Goal: Task Accomplishment & Management: Manage account settings

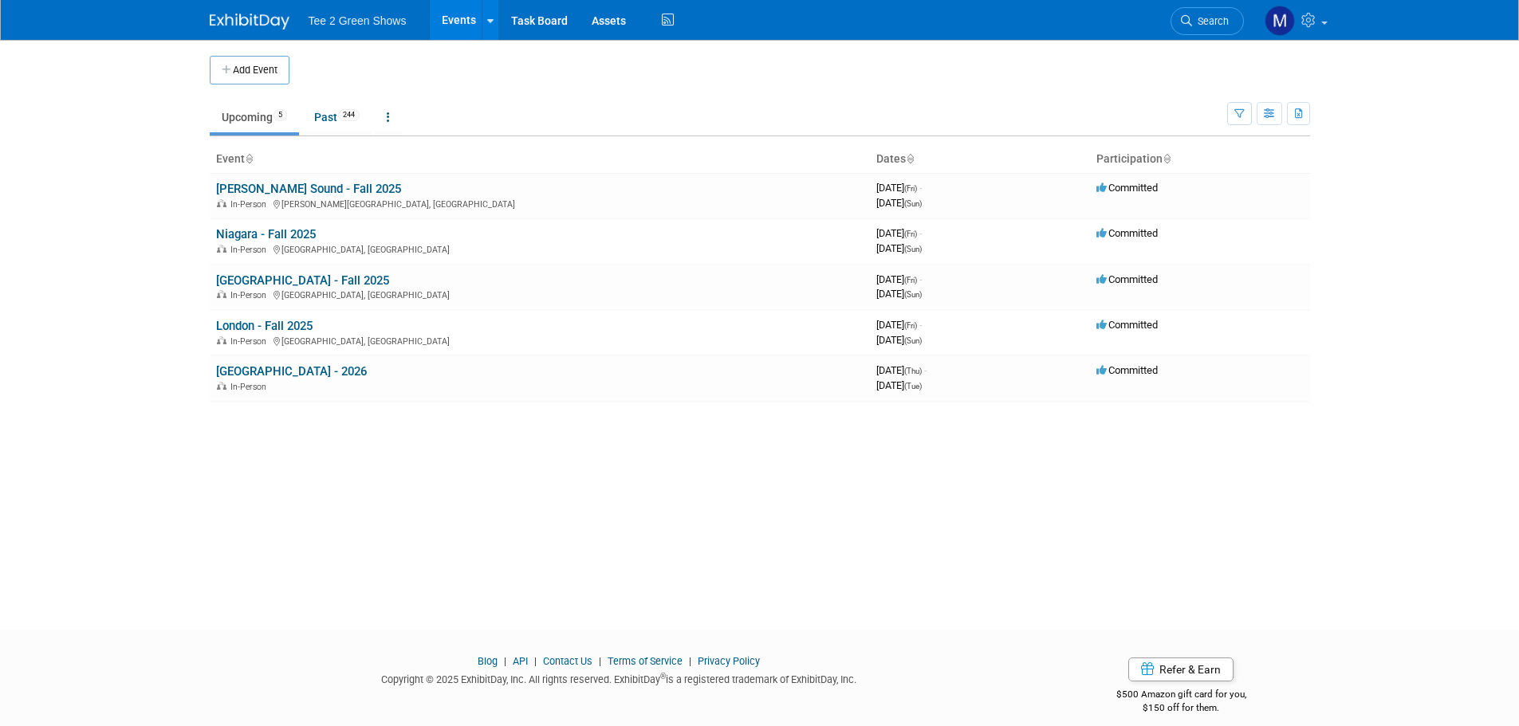
click at [294, 190] on link "[PERSON_NAME] Sound - Fall 2025" at bounding box center [308, 189] width 185 height 14
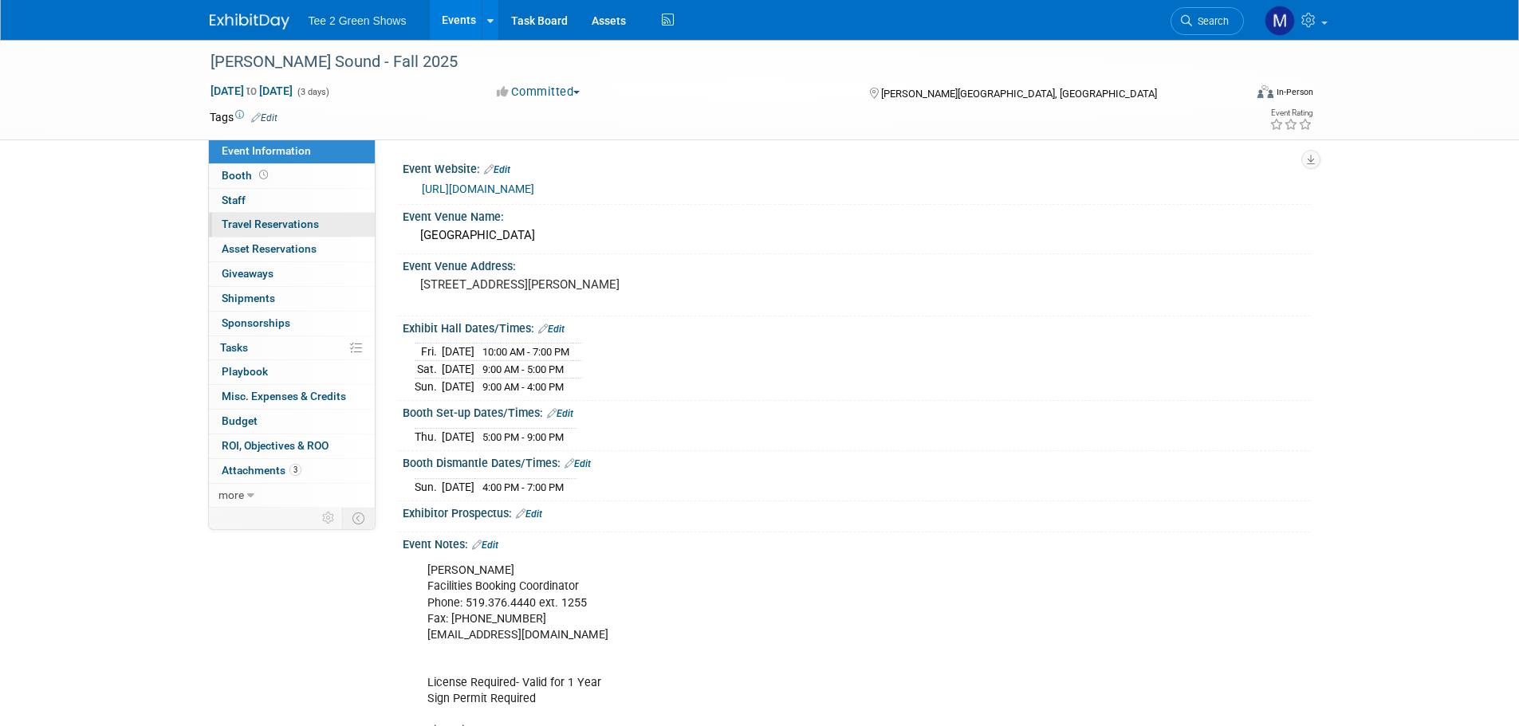
click at [258, 219] on span "Travel Reservations 0" at bounding box center [270, 224] width 97 height 13
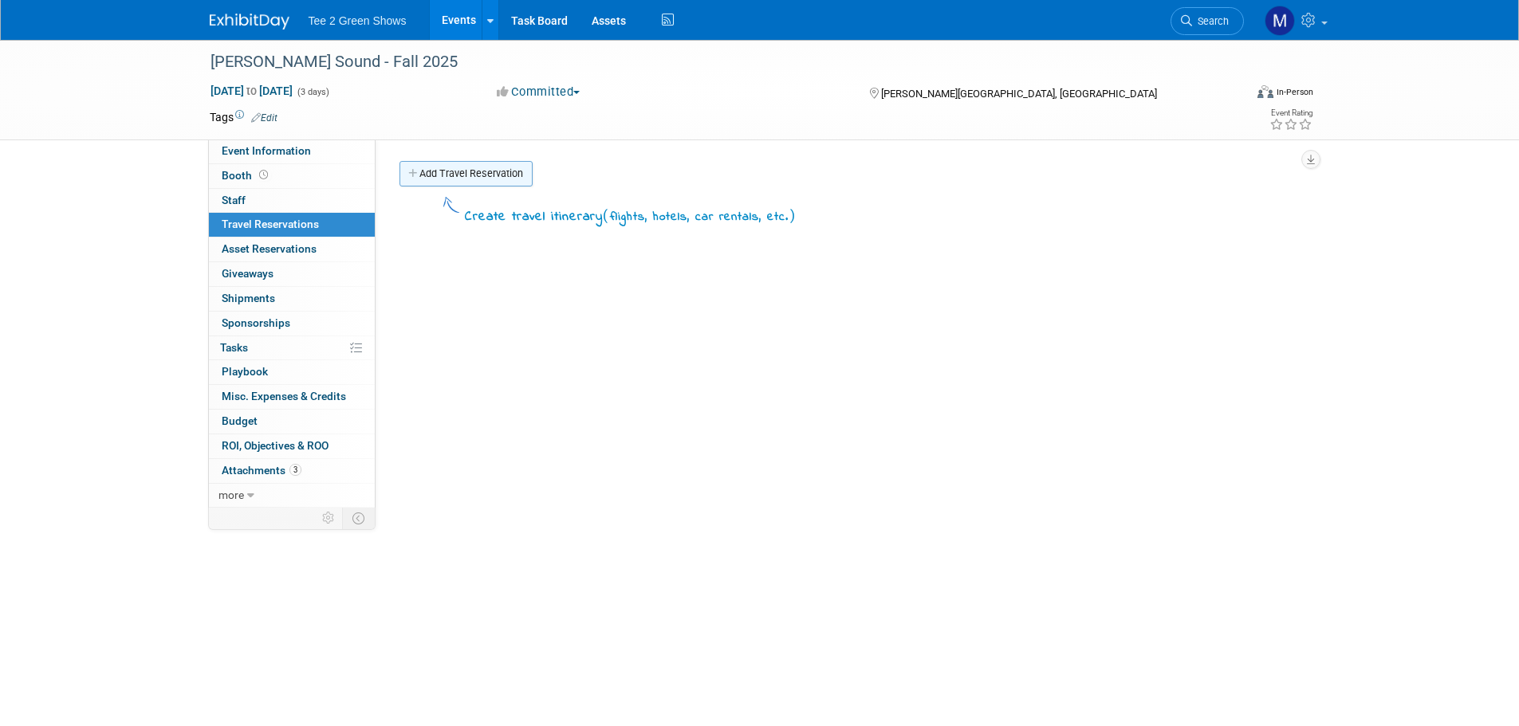
click at [498, 179] on link "Add Travel Reservation" at bounding box center [465, 174] width 133 height 26
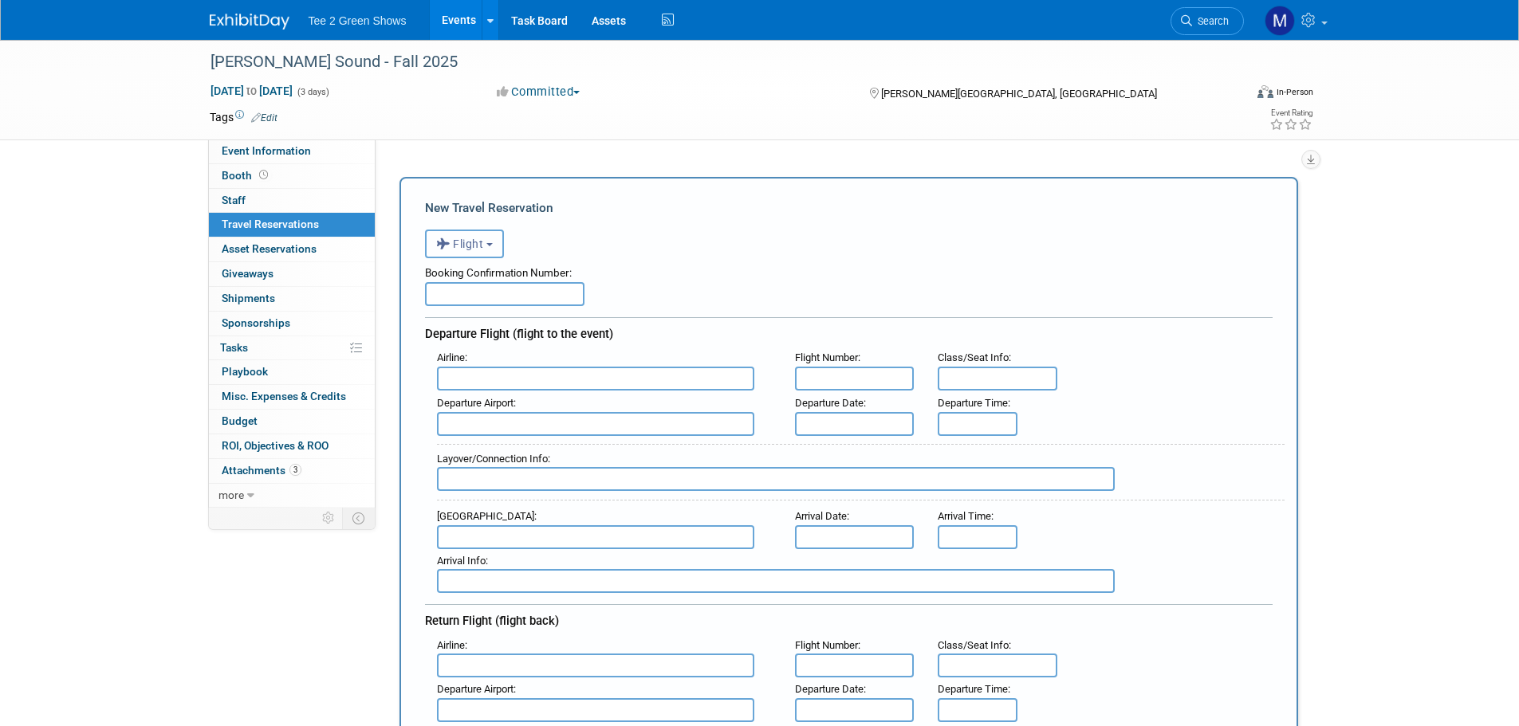
click at [470, 233] on button "Flight" at bounding box center [464, 244] width 79 height 29
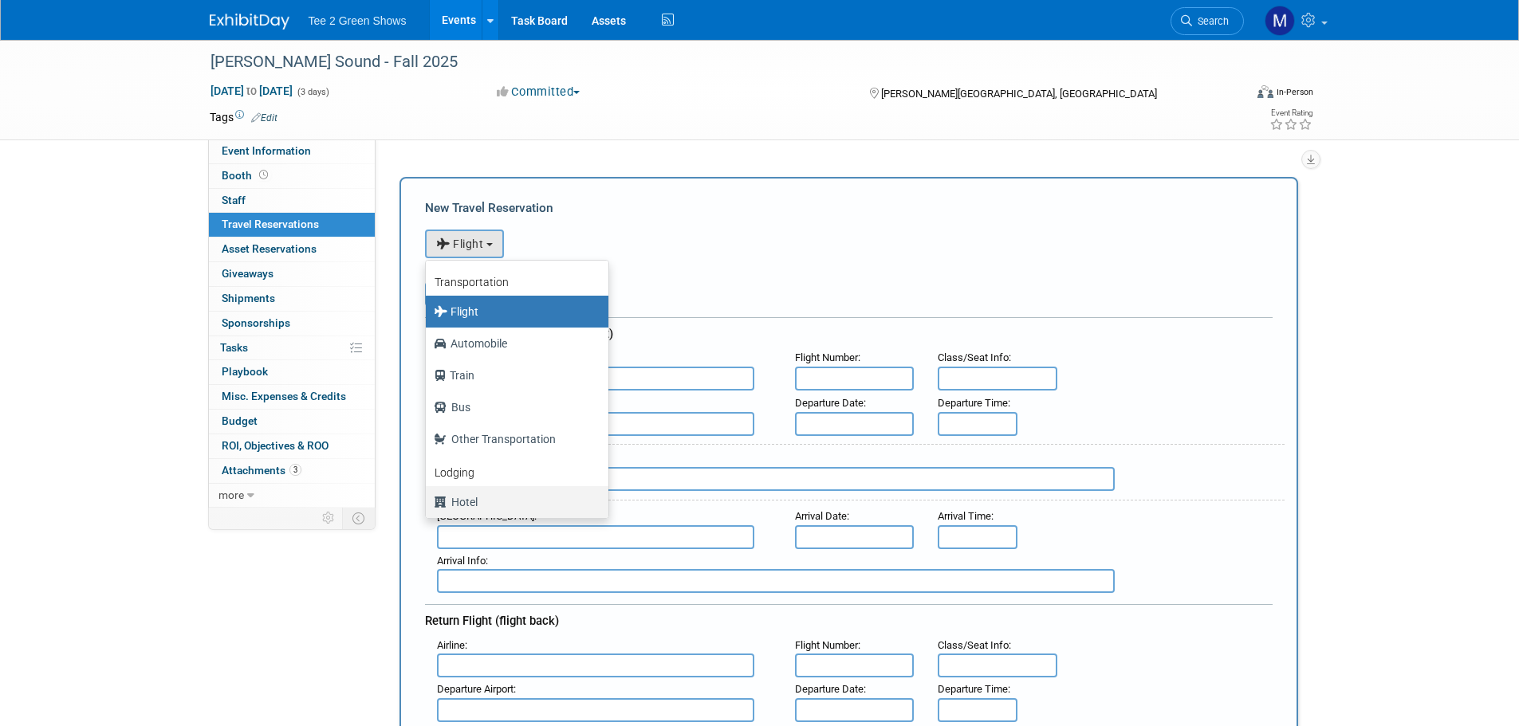
click at [482, 493] on label "Hotel" at bounding box center [513, 503] width 159 height 26
click at [428, 495] on input "Hotel" at bounding box center [423, 500] width 10 height 10
select select "6"
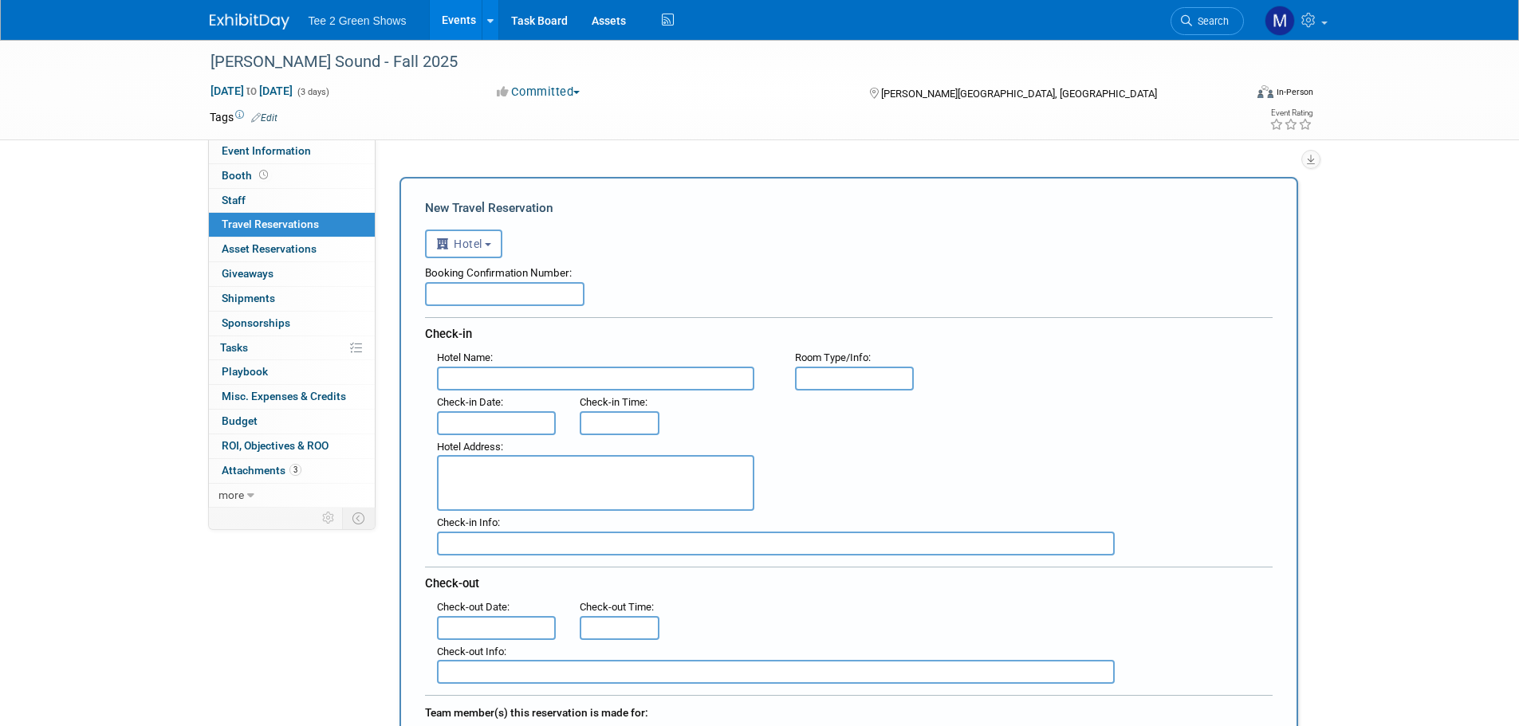
paste input "72066956846323"
type input "72066956846323"
click at [494, 383] on input "text" at bounding box center [595, 379] width 317 height 24
type input "c"
type input "Comfort Inn Owen Sound"
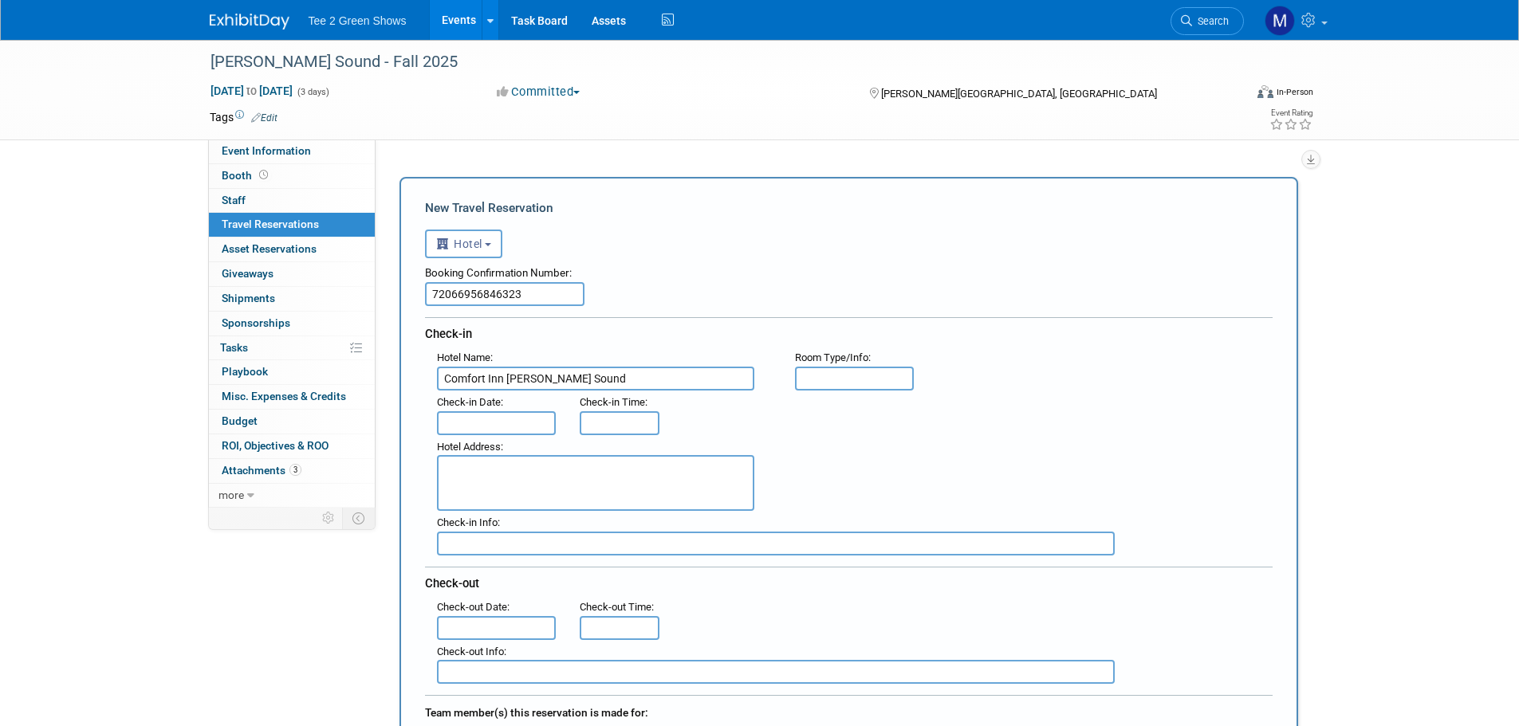
click at [490, 419] on input "text" at bounding box center [497, 423] width 120 height 24
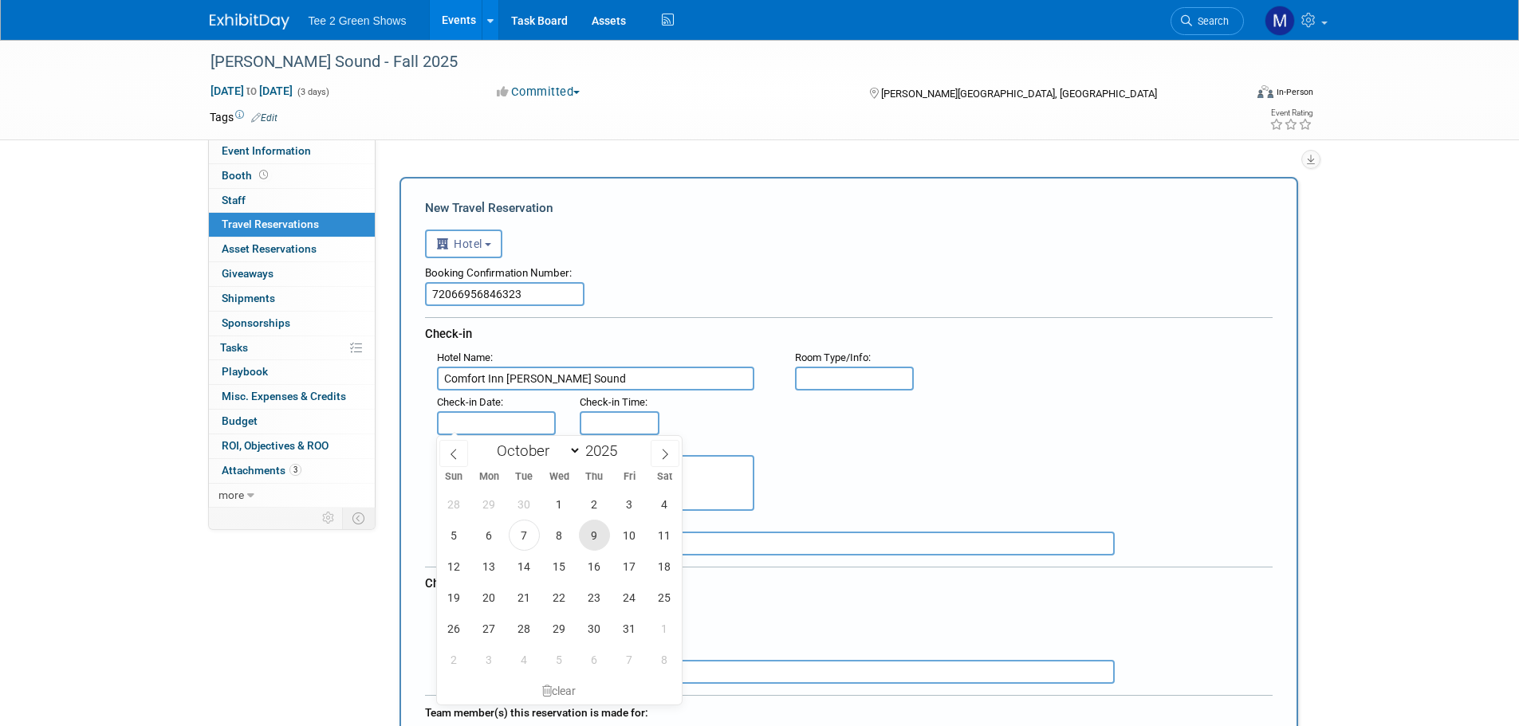
click at [584, 529] on span "9" at bounding box center [594, 535] width 31 height 31
type input "Oct 9, 2025"
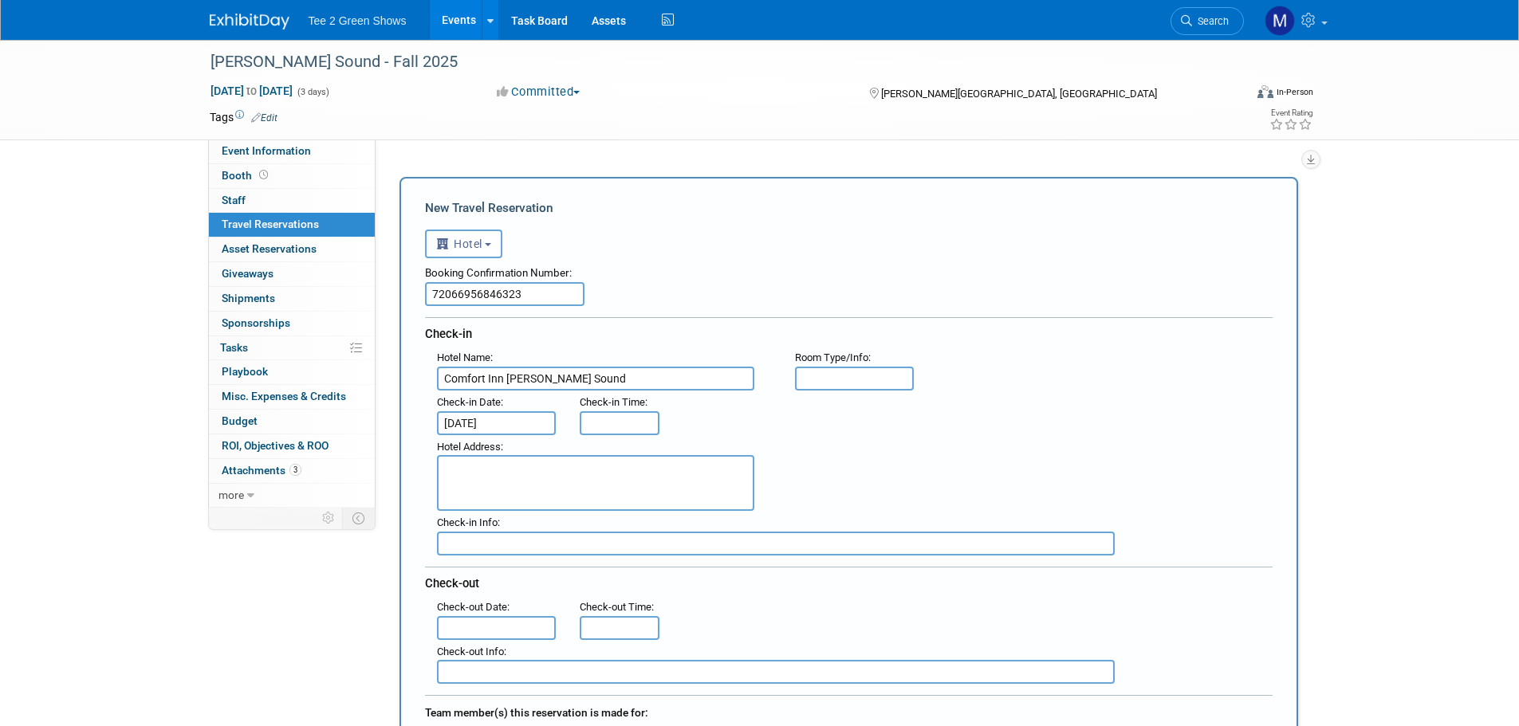
type input "3:00 PM"
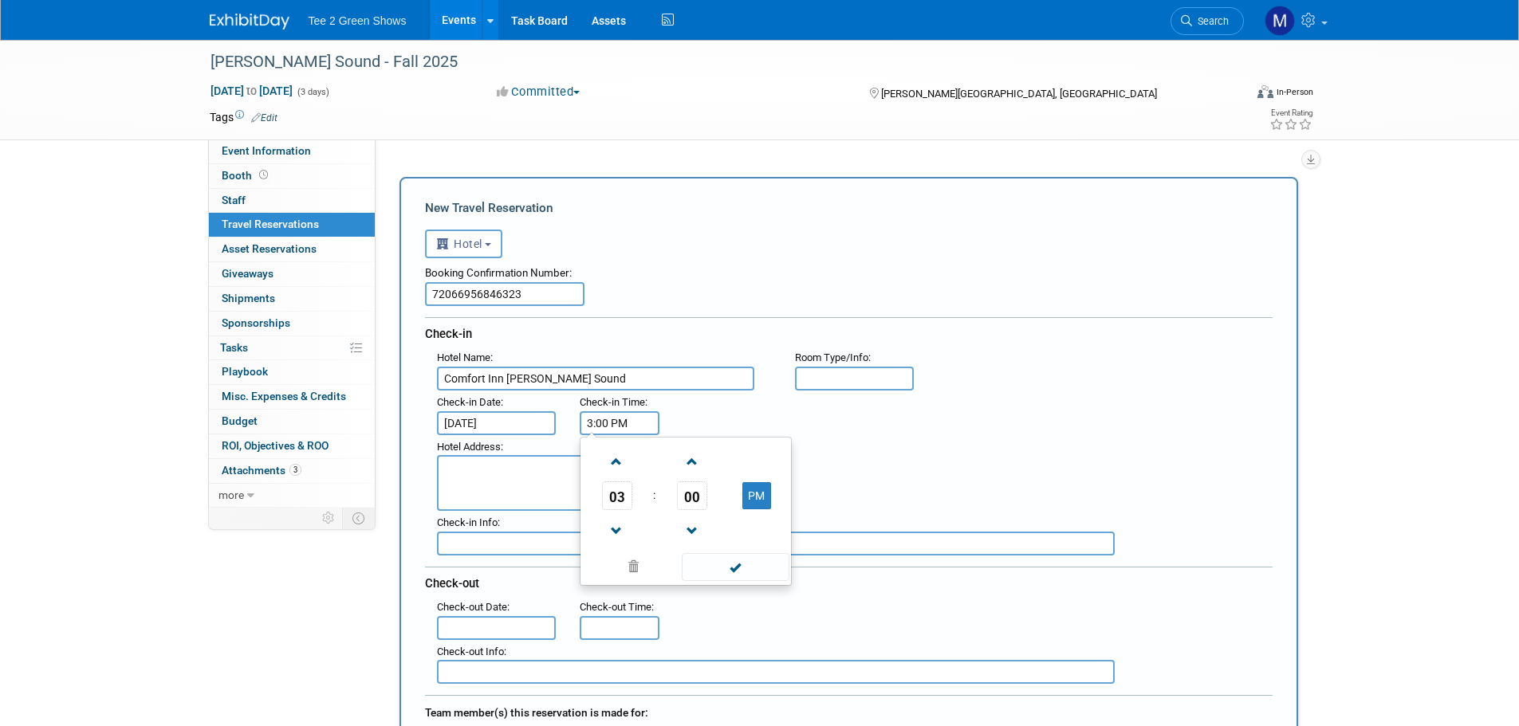
click at [605, 422] on input "3:00 PM" at bounding box center [620, 423] width 80 height 24
click at [736, 561] on span at bounding box center [736, 567] width 108 height 28
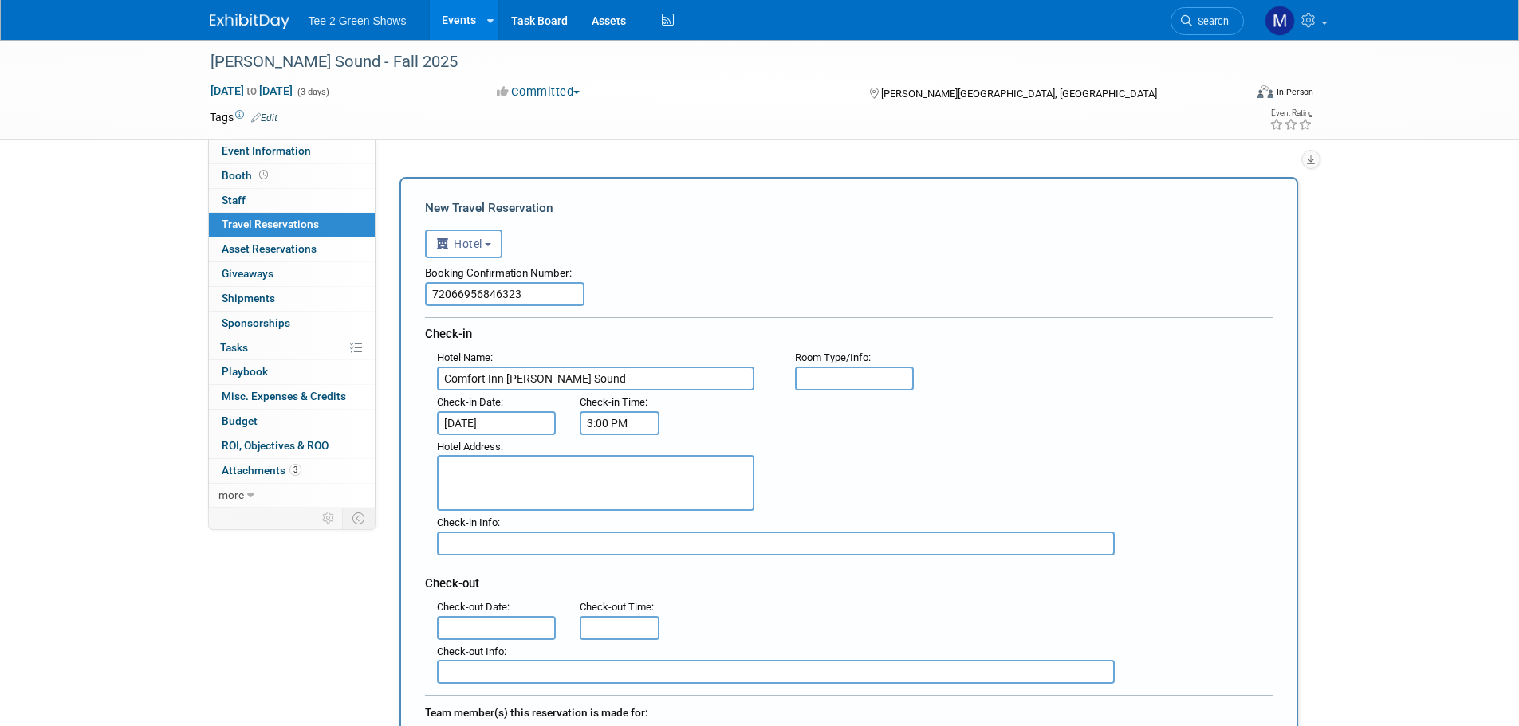
paste textarea "https://click.eg.expedia.com/?qs=ecb4fa224545b66dc72e15d4316c4d8703ee8cd3694858…"
type textarea "https://click.eg.expedia.com/?qs=ecb4fa224545b66dc72e15d4316c4d8703ee8cd3694858…"
drag, startPoint x: 687, startPoint y: 505, endPoint x: 421, endPoint y: 447, distance: 272.6
click at [421, 447] on div "New Travel Reservation <i class="fas fa-plane" style="padding: 6px 4px 6px 1px;…" at bounding box center [848, 675] width 899 height 997
paste textarea "955 9th Ave E, Owen Sound, ON, N4K6N4"
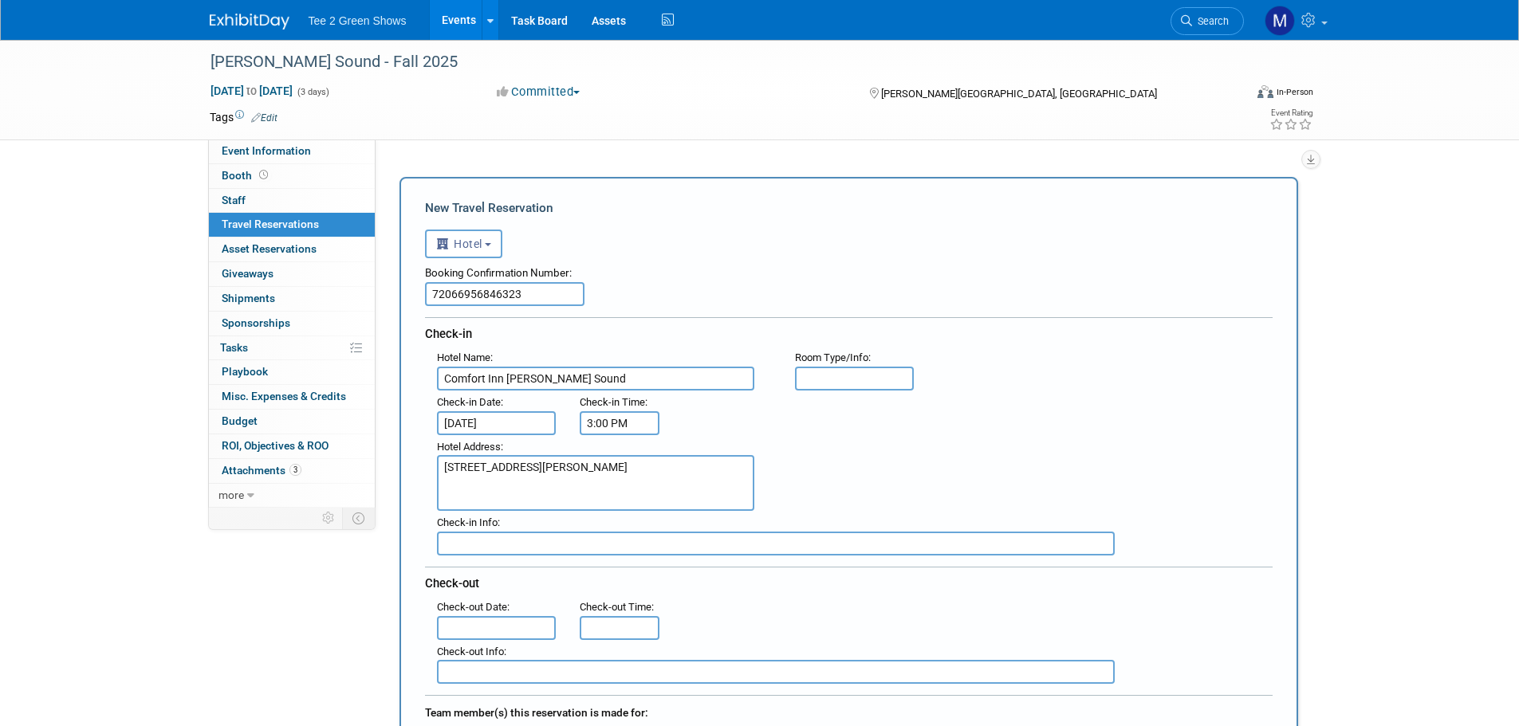
click at [463, 471] on textarea "955 9th Ave E, Owen Sound, ON, N4K6N4" at bounding box center [595, 483] width 317 height 56
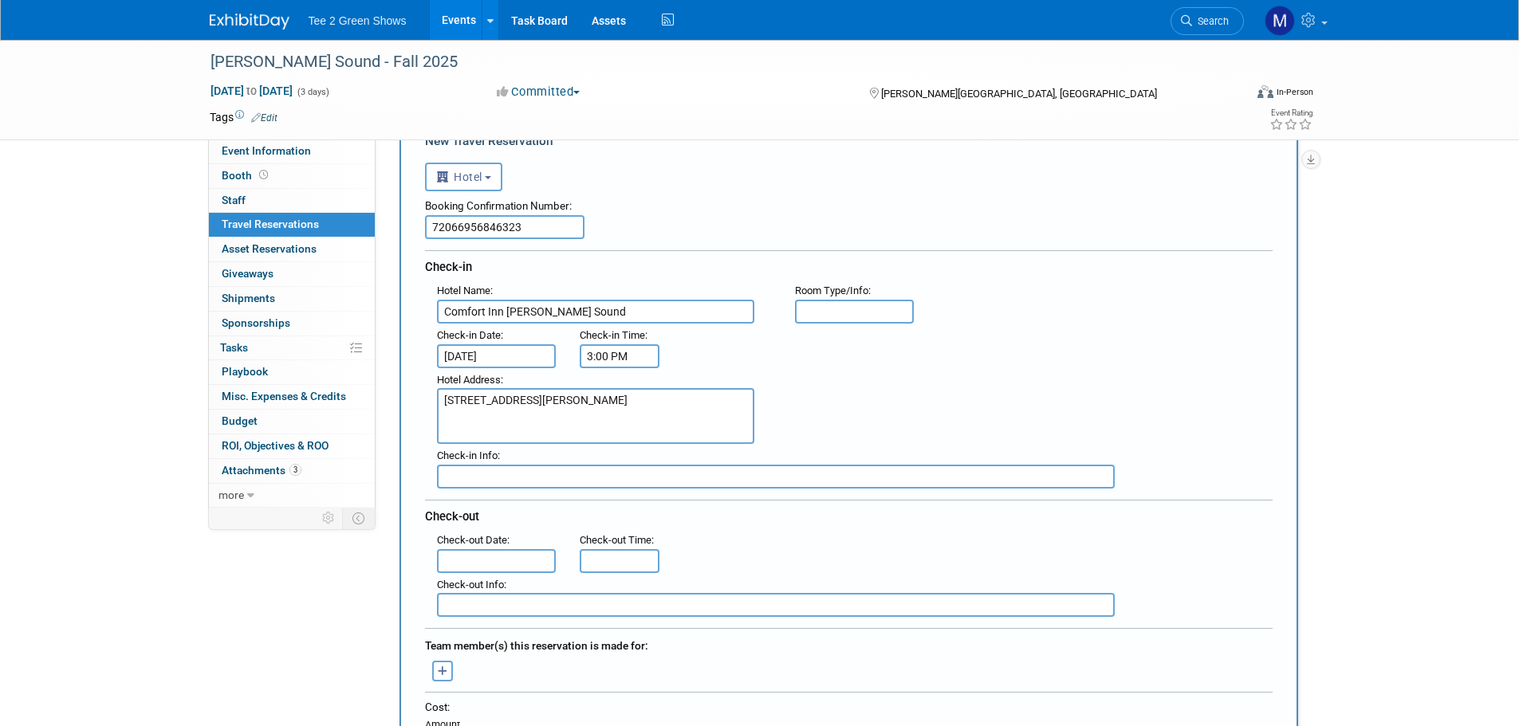
scroll to position [159, 0]
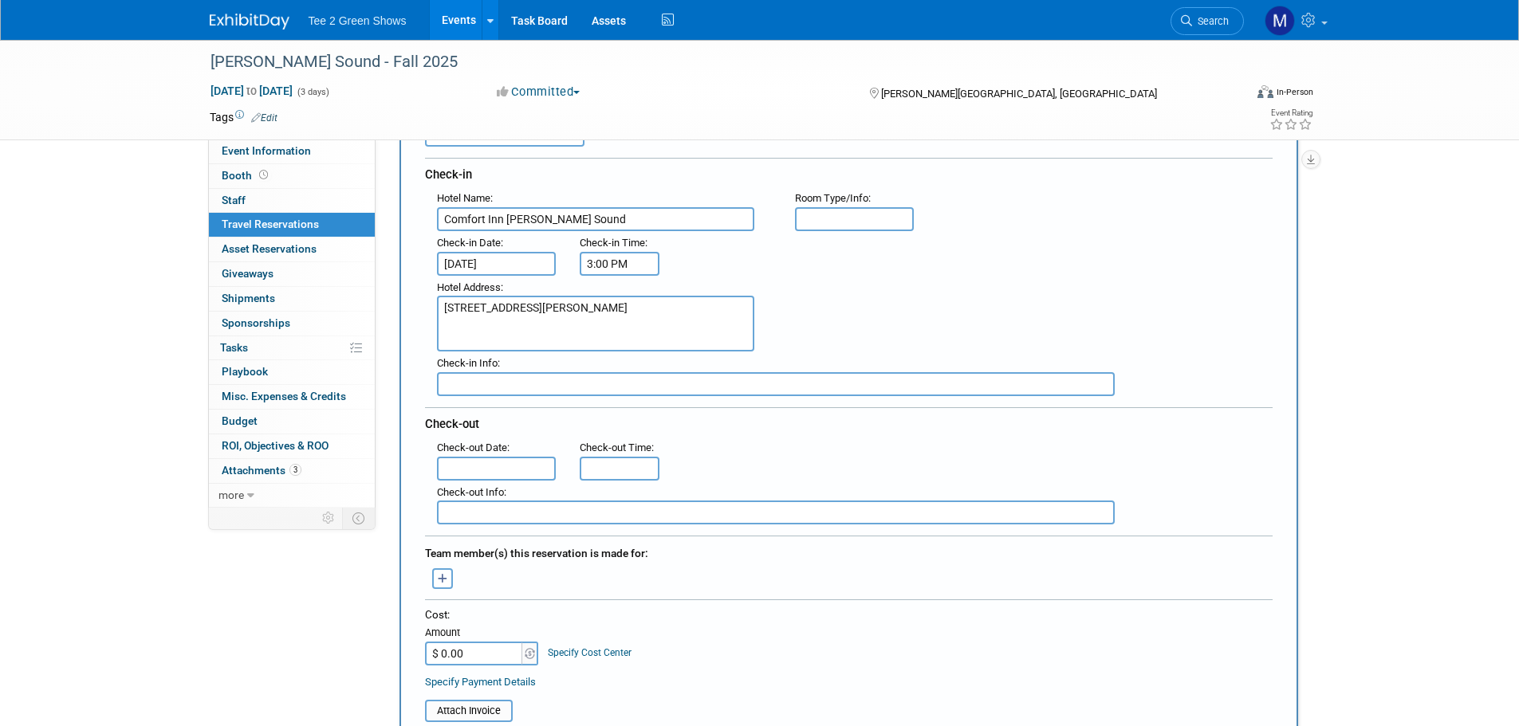
type textarea "955 9th Ave E, Owen Sound, ON, N4K6N4"
click at [485, 378] on input "text" at bounding box center [776, 384] width 678 height 24
type input "Booked under Chris Spackman"
click at [497, 474] on input "text" at bounding box center [497, 469] width 120 height 24
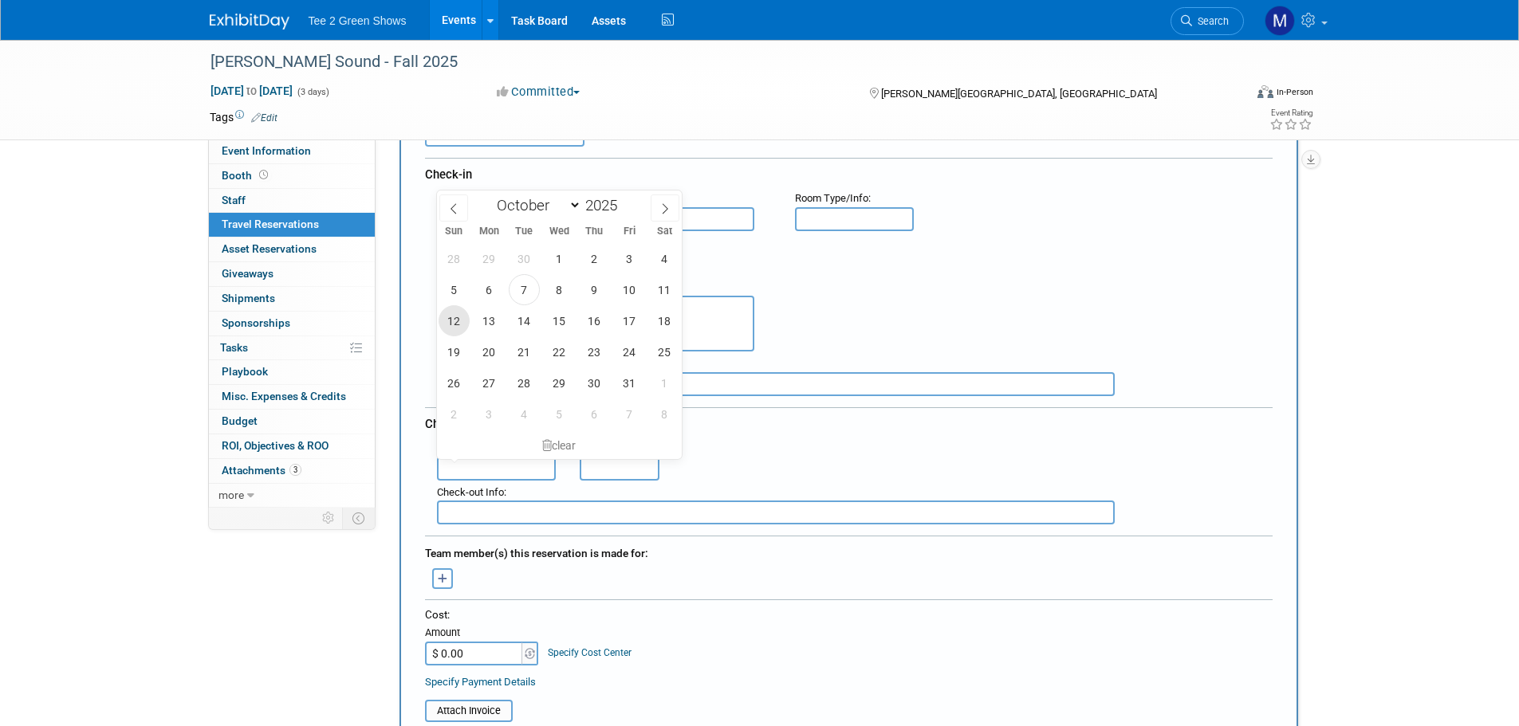
click at [466, 313] on span "12" at bounding box center [454, 320] width 31 height 31
type input "Oct 12, 2025"
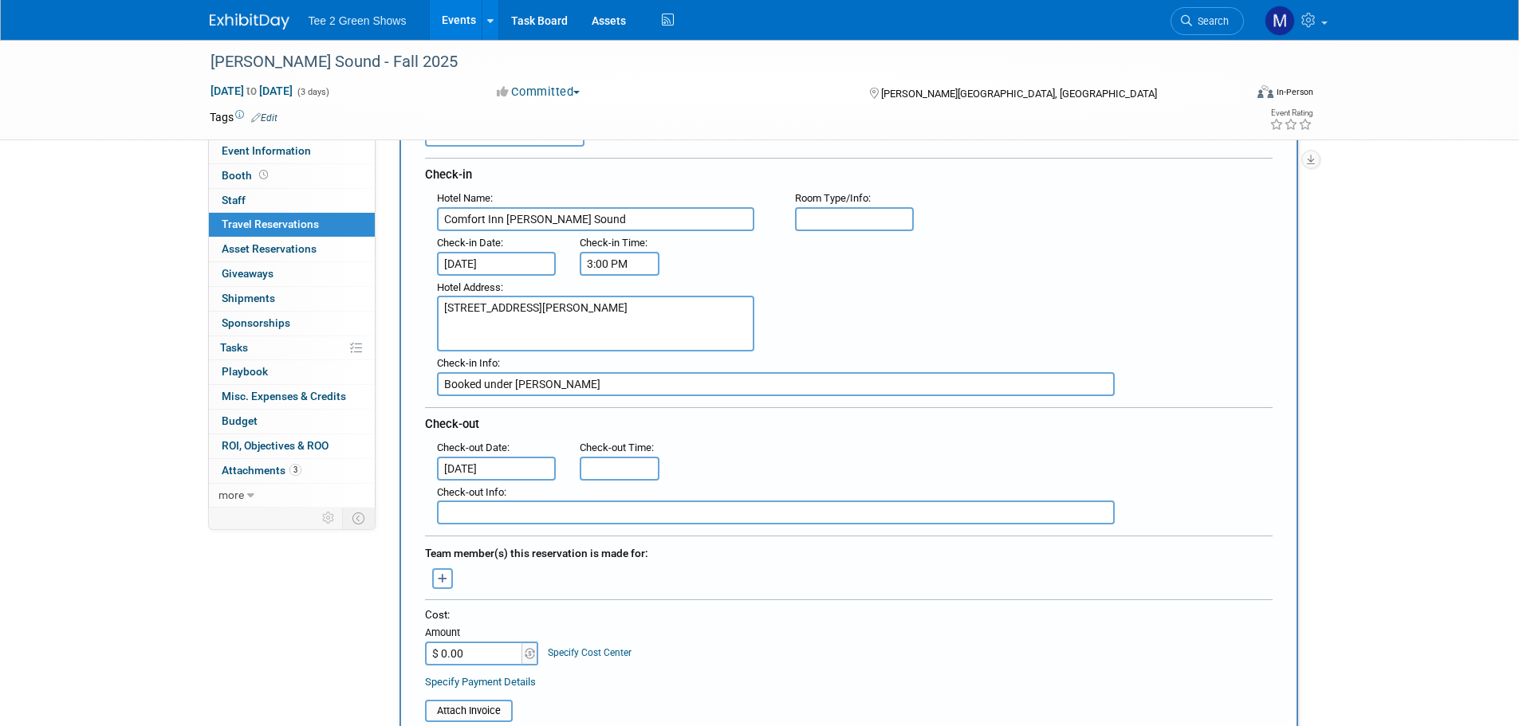
type input "11:00 AM"
click at [588, 473] on input "11:00 AM" at bounding box center [620, 469] width 80 height 24
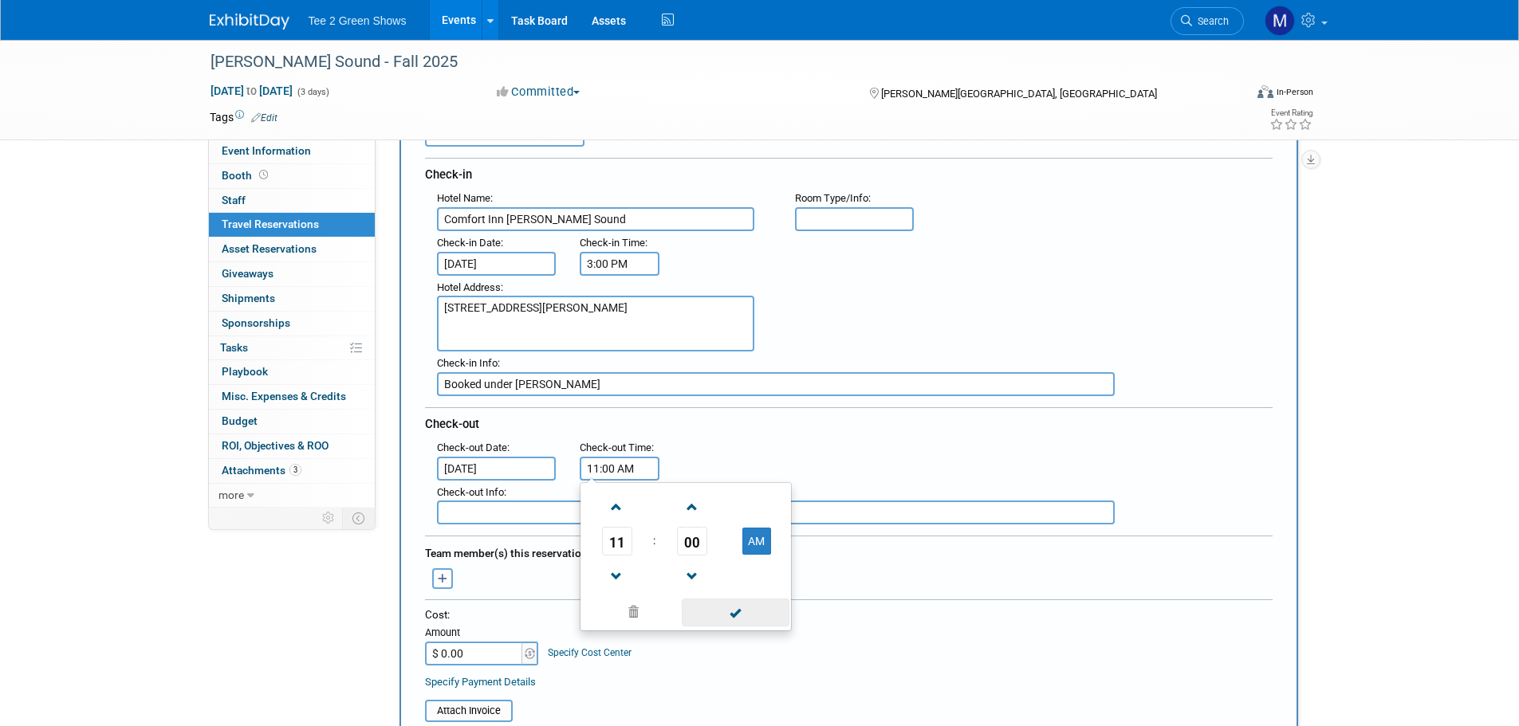
click at [710, 608] on span at bounding box center [736, 613] width 108 height 28
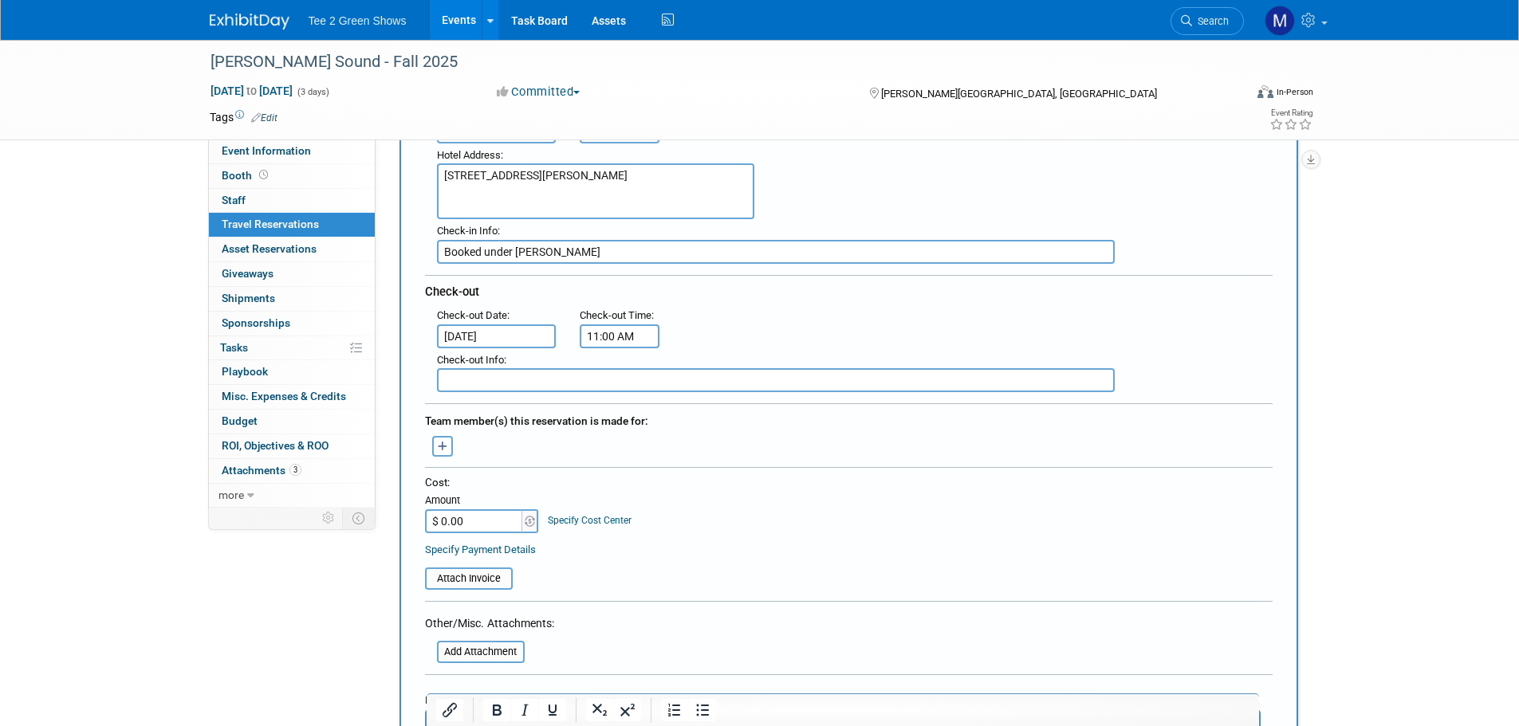
scroll to position [319, 0]
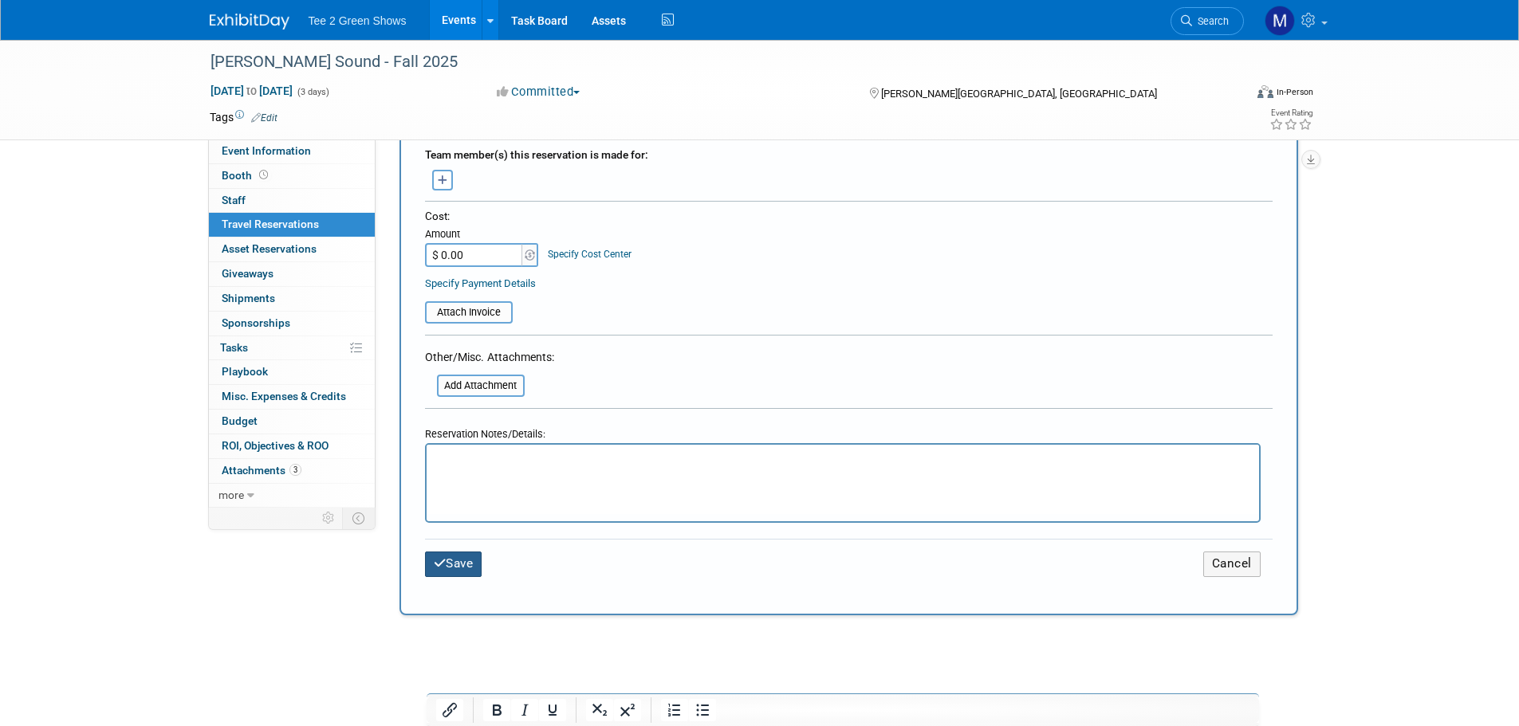
click at [467, 560] on button "Save" at bounding box center [453, 564] width 57 height 25
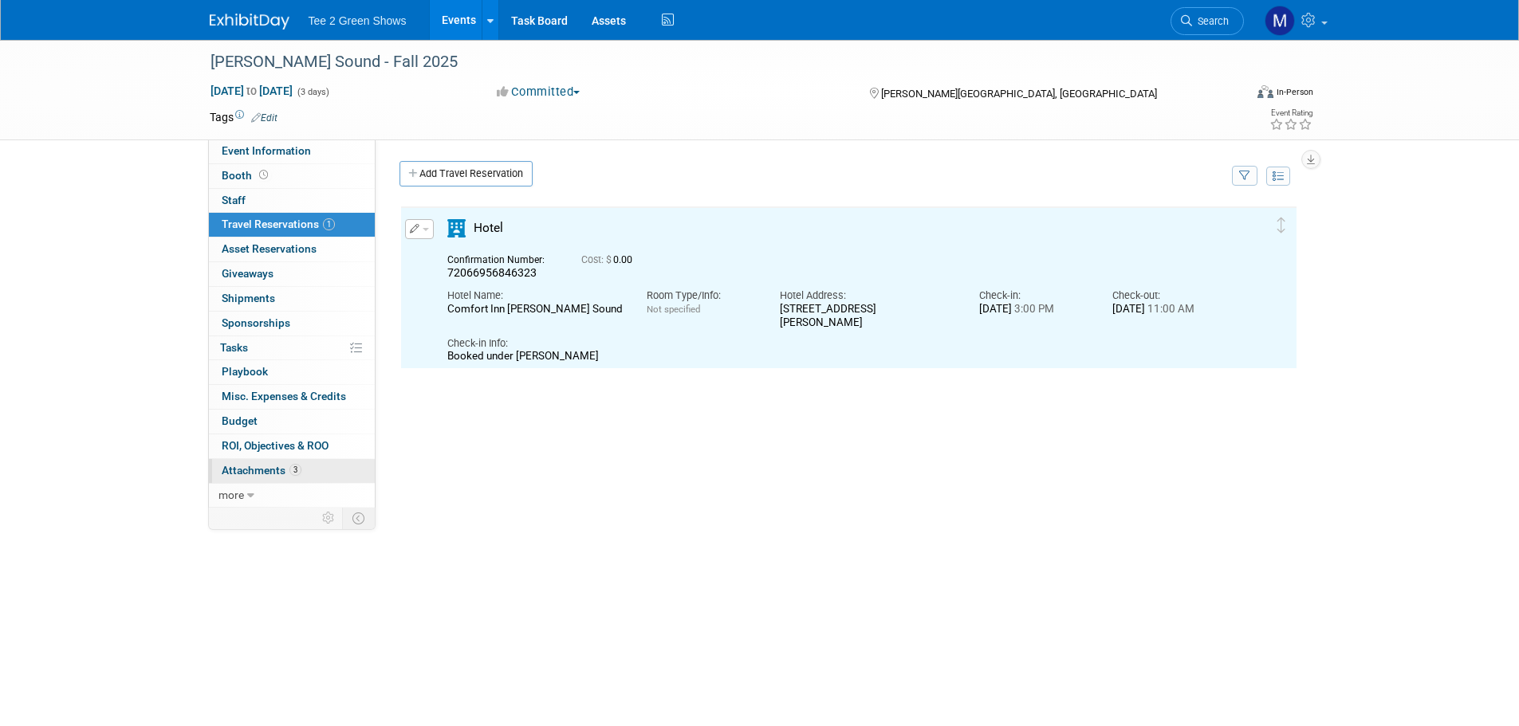
scroll to position [0, 0]
click at [303, 469] on link "3 Attachments 3" at bounding box center [292, 471] width 166 height 24
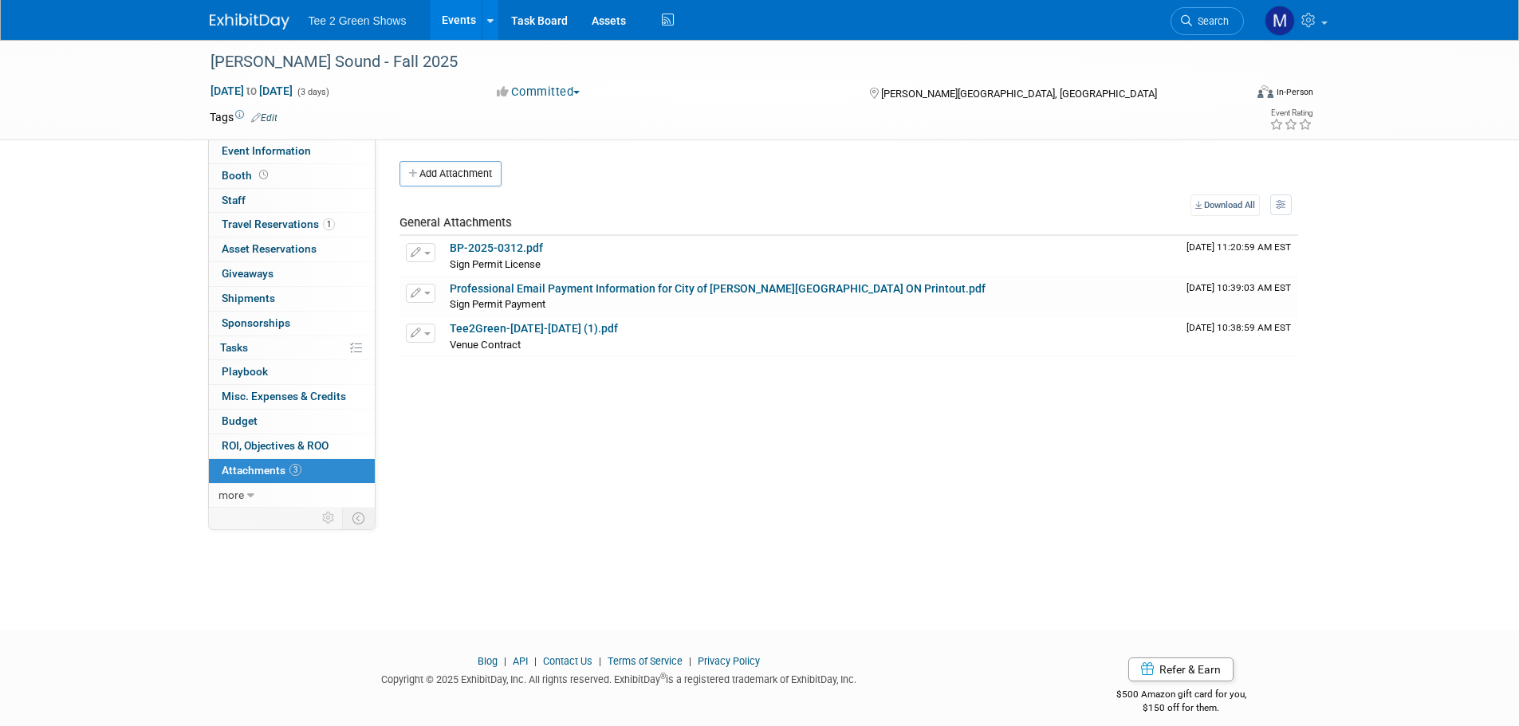
click at [250, 22] on img at bounding box center [250, 22] width 80 height 16
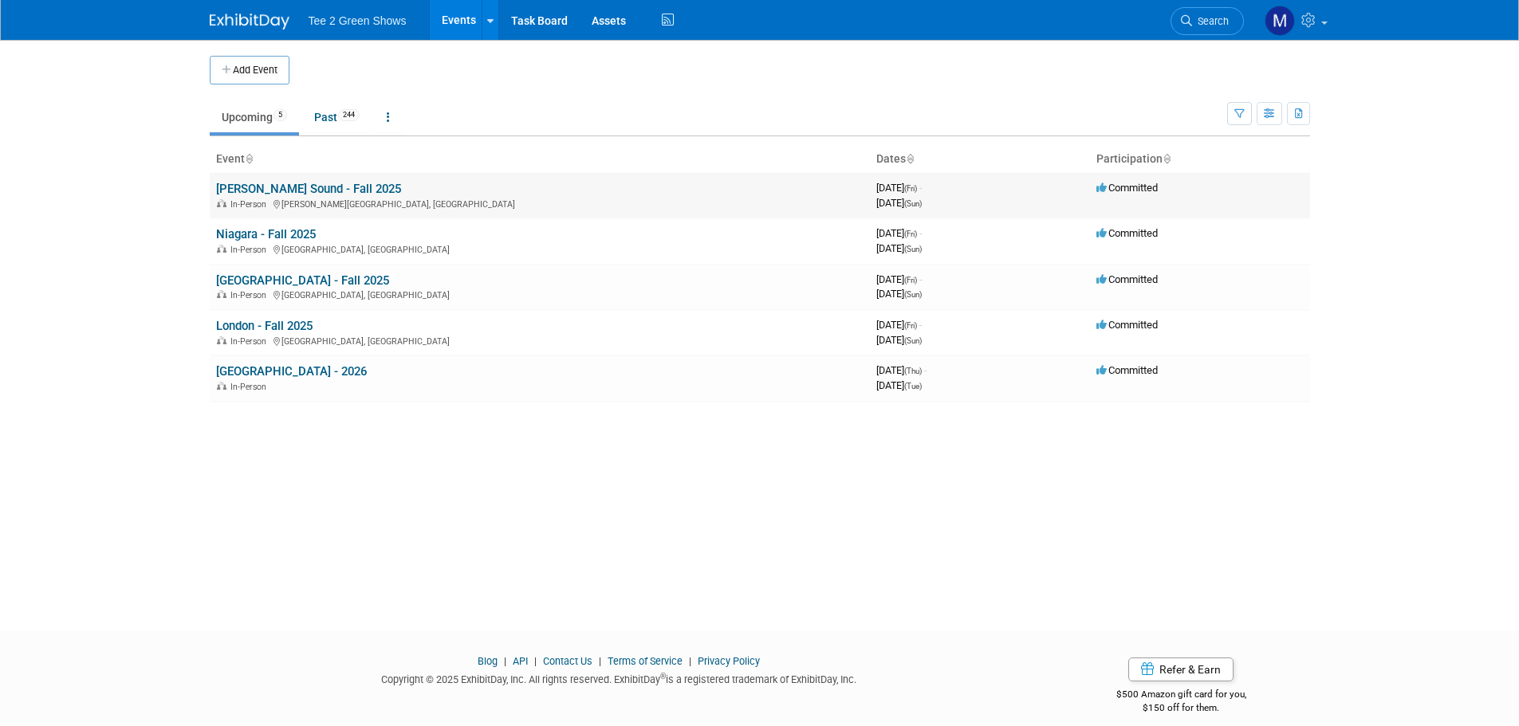
click at [277, 189] on link "[PERSON_NAME] Sound - Fall 2025" at bounding box center [308, 189] width 185 height 14
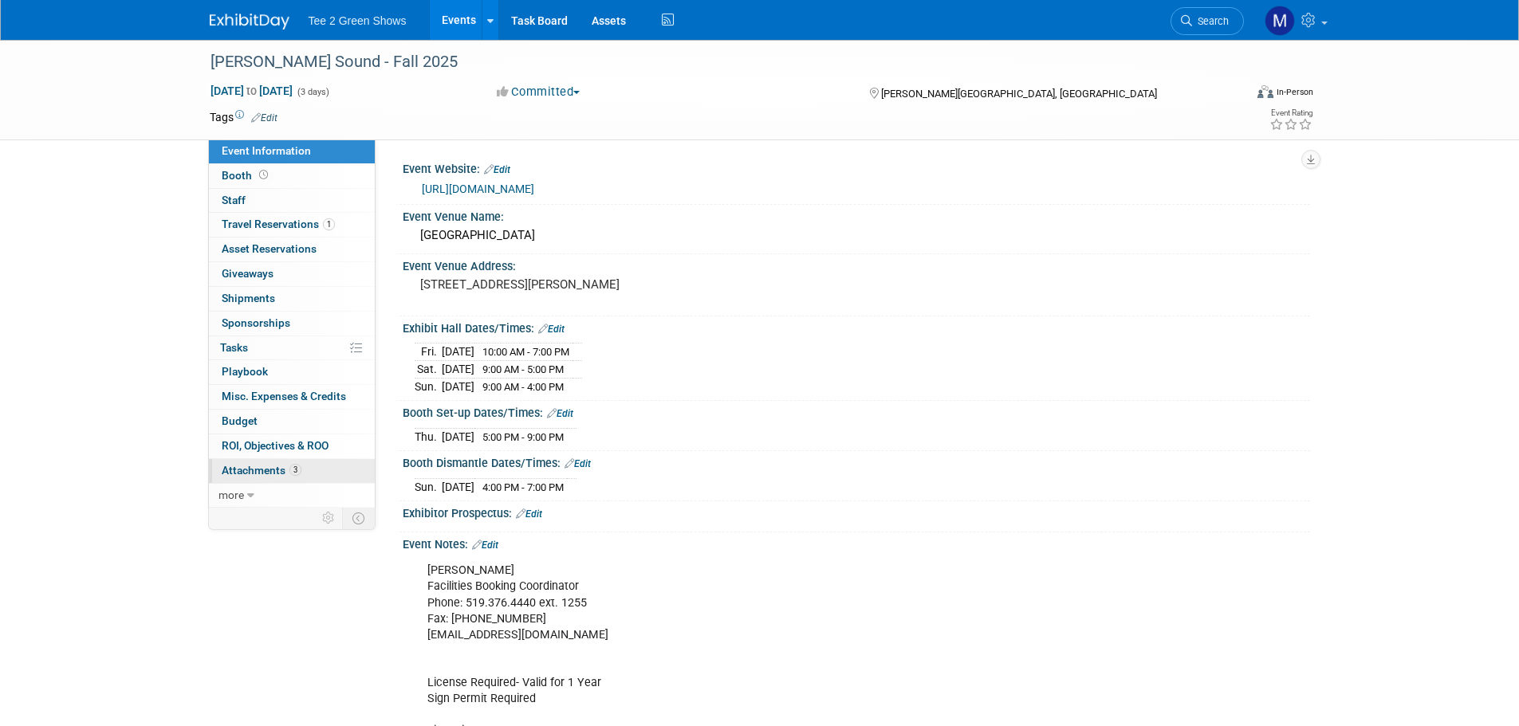
click at [308, 474] on link "3 Attachments 3" at bounding box center [292, 471] width 166 height 24
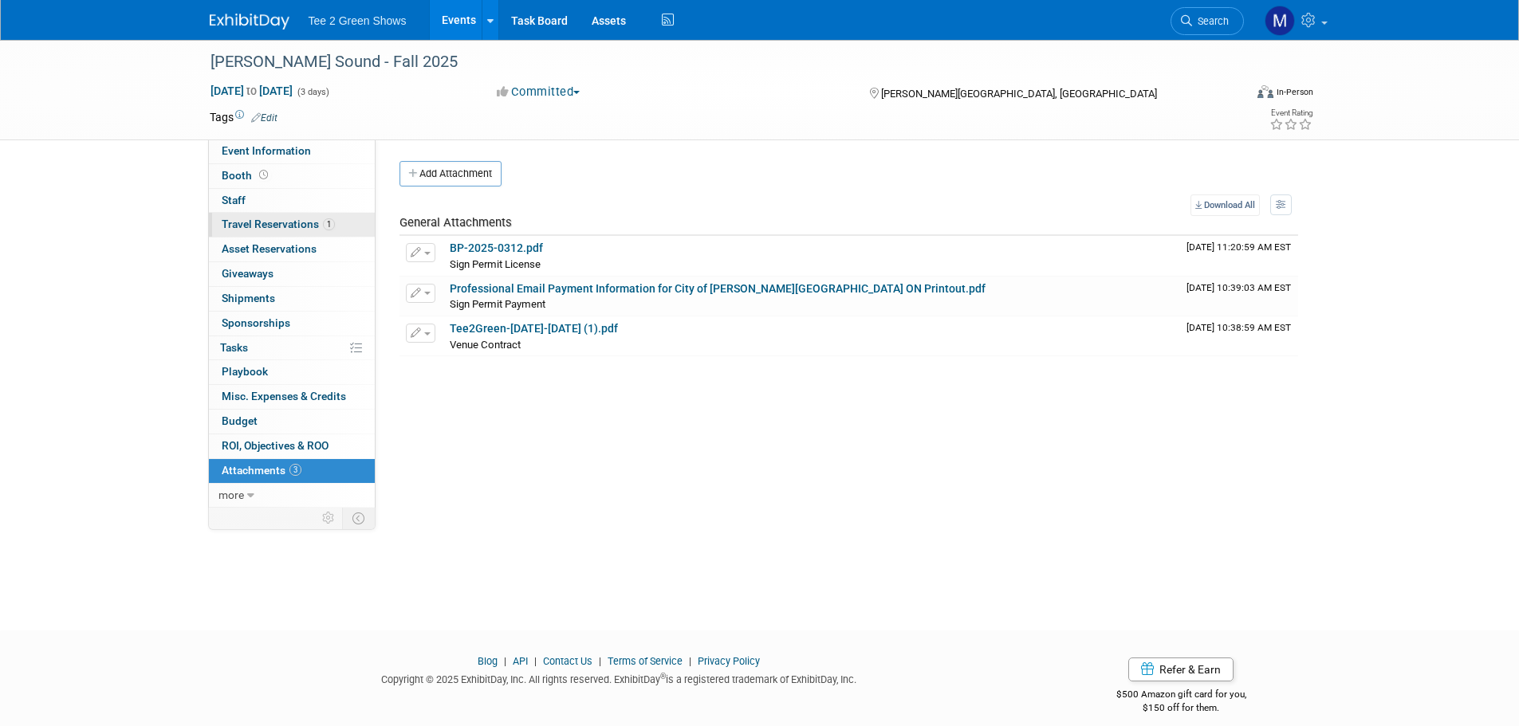
click at [271, 218] on span "Travel Reservations 1" at bounding box center [278, 224] width 113 height 13
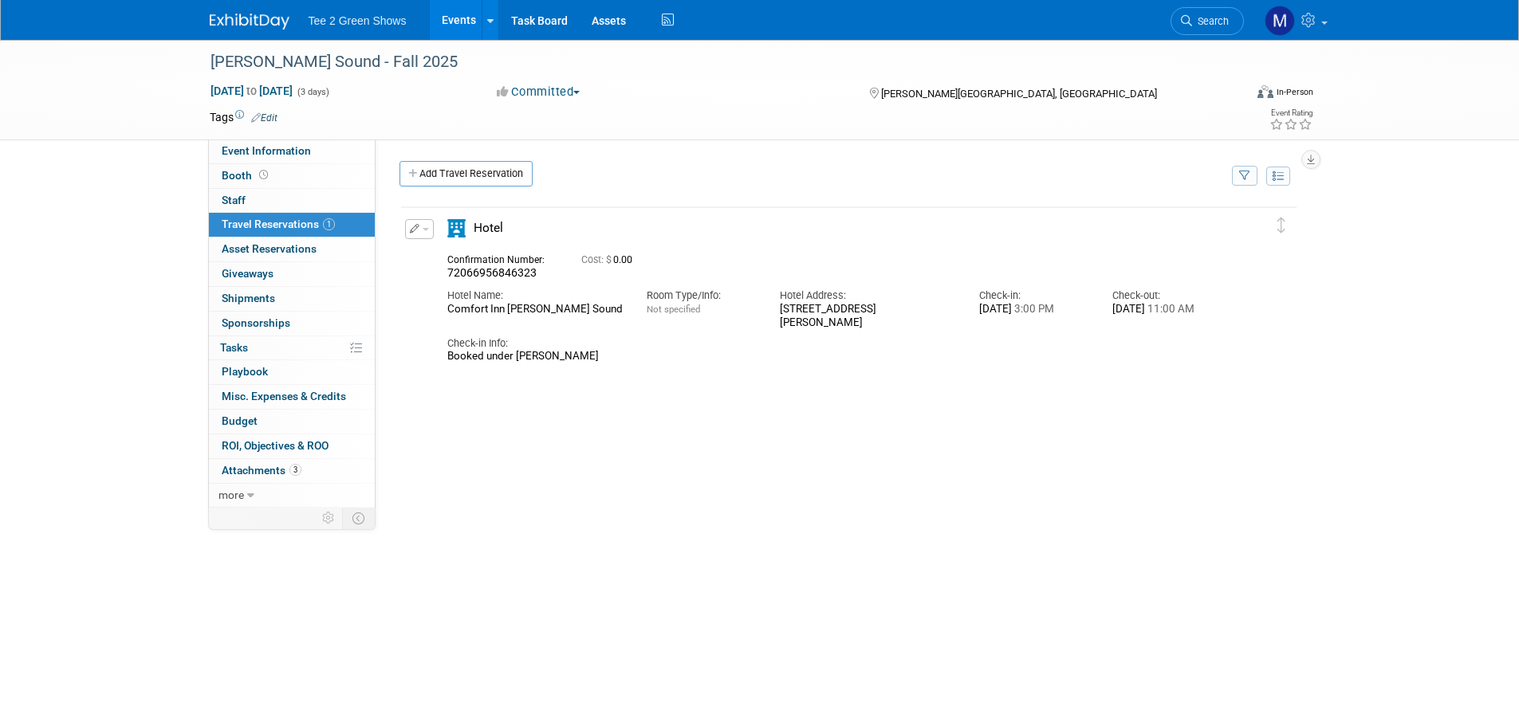
click at [424, 233] on button "button" at bounding box center [419, 229] width 29 height 20
click at [439, 258] on button "Edit Reservation" at bounding box center [473, 257] width 135 height 23
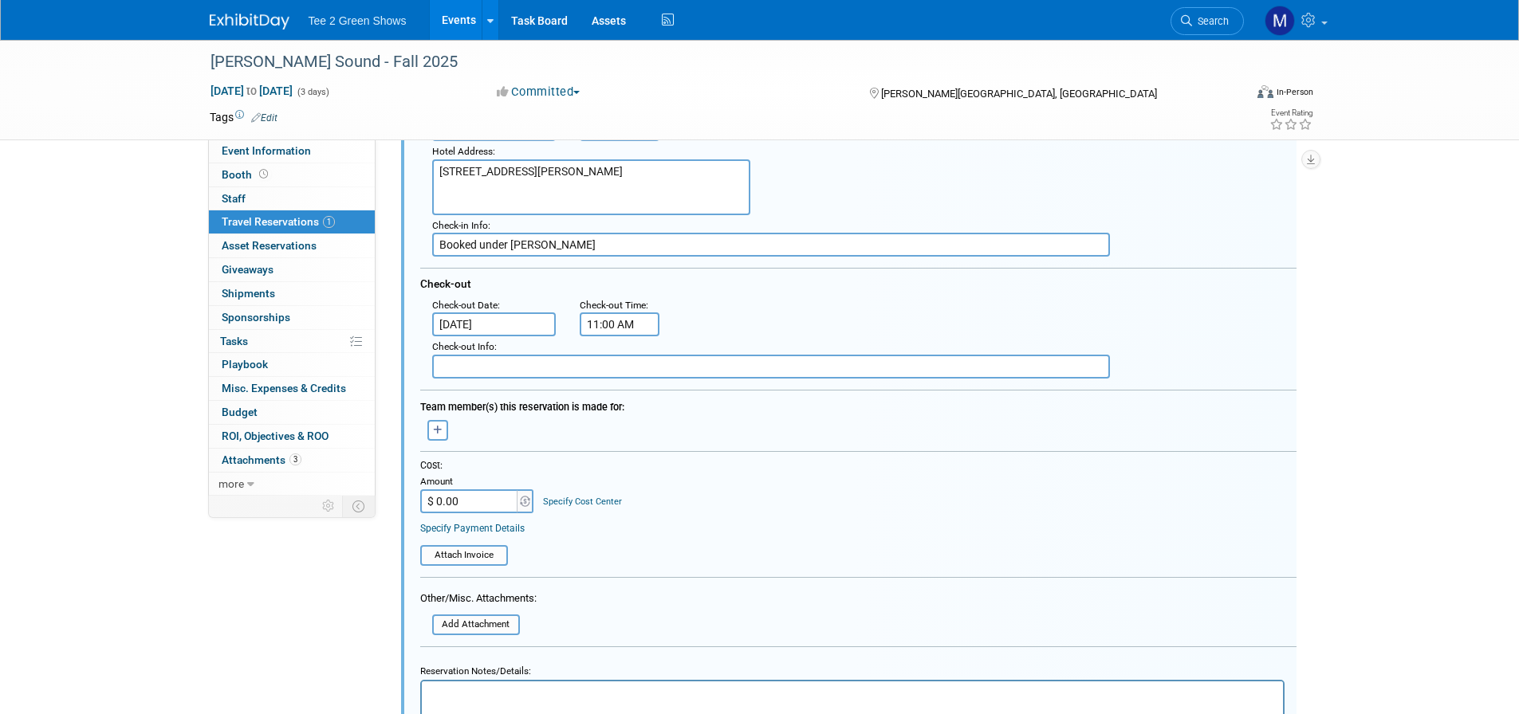
scroll to position [347, 0]
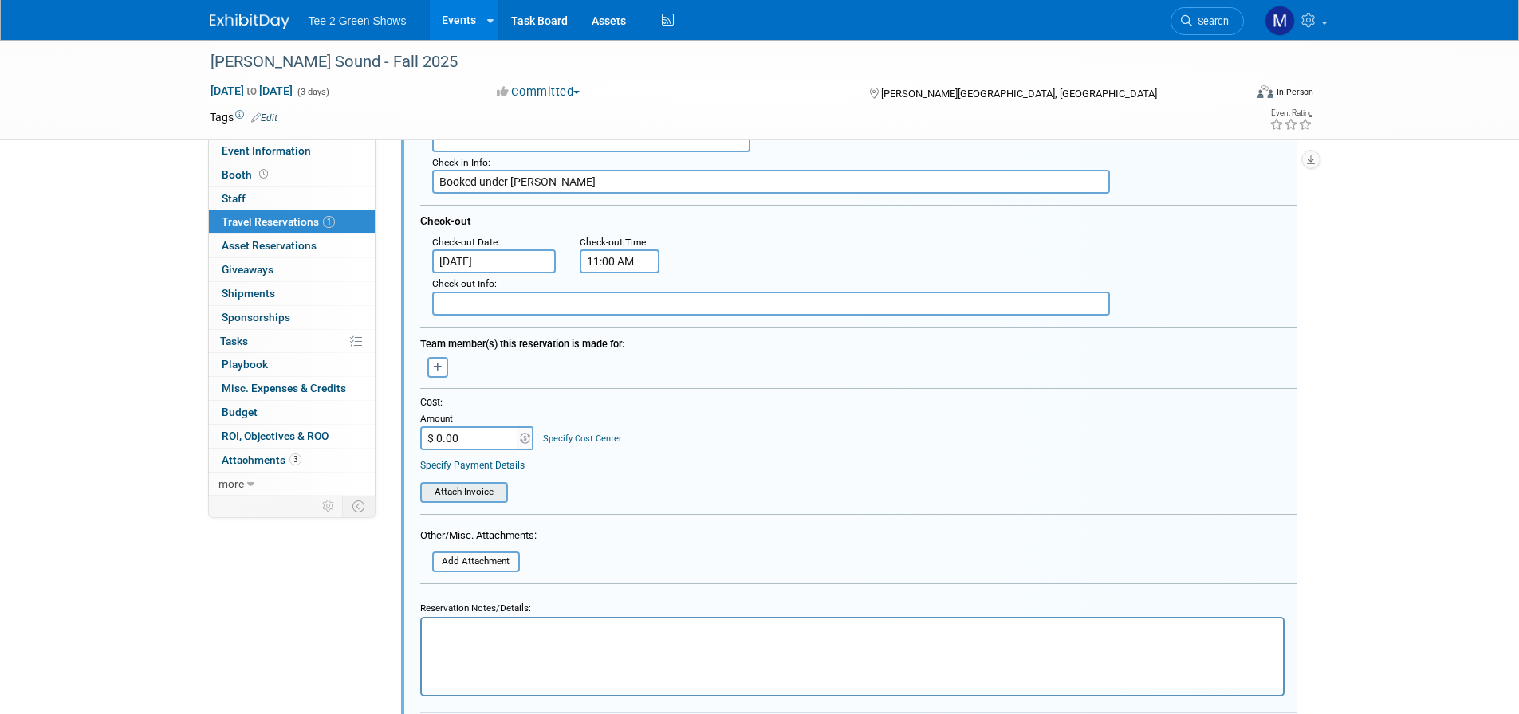
click at [463, 489] on input "file" at bounding box center [412, 493] width 190 height 18
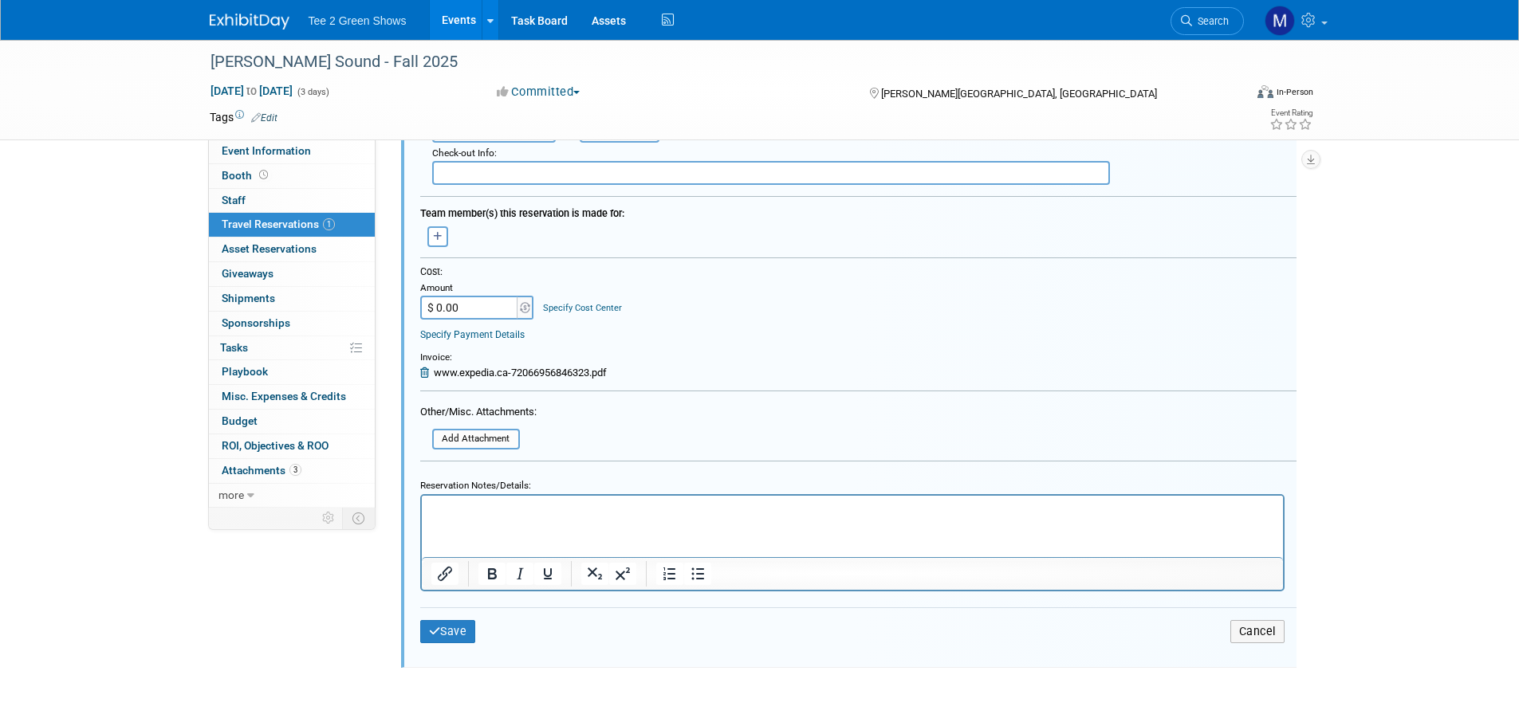
scroll to position [506, 0]
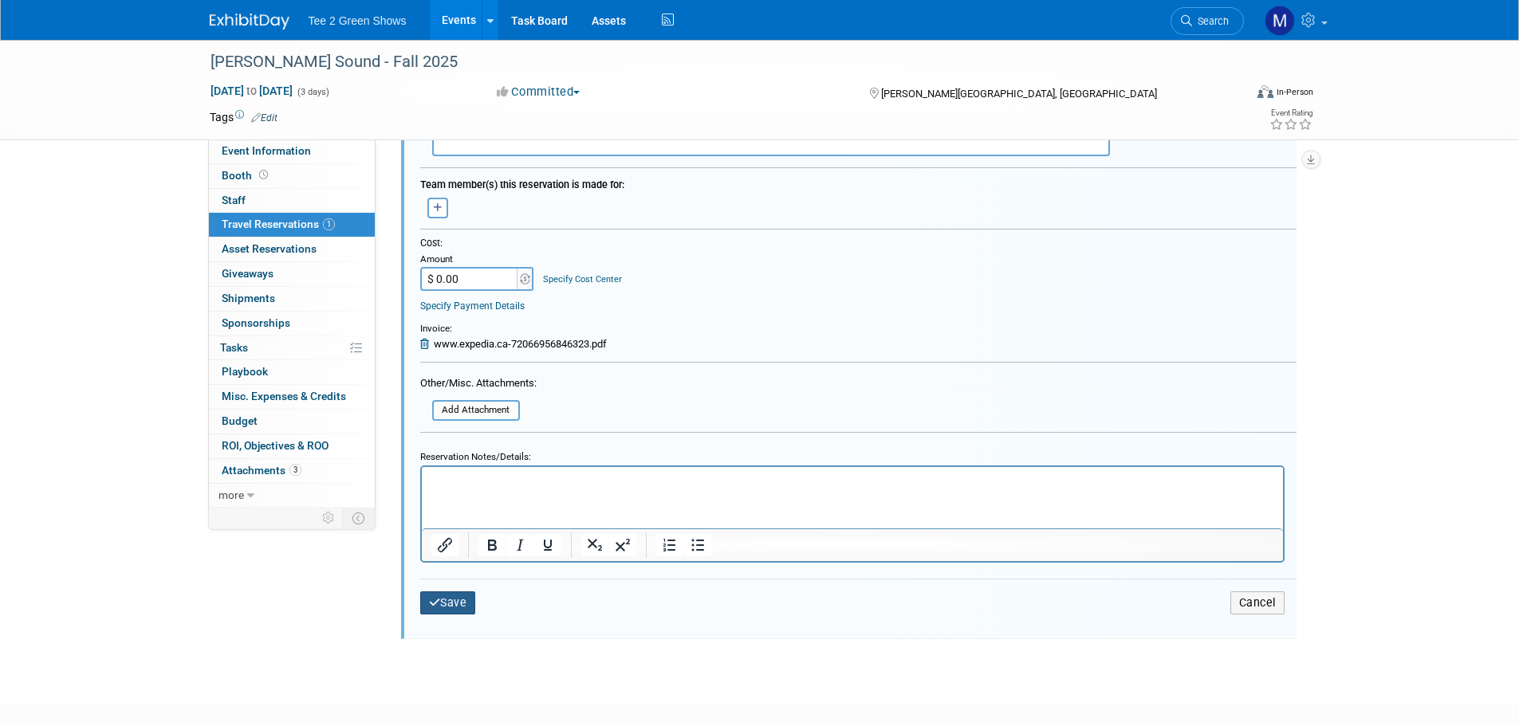
click at [449, 607] on button "Save" at bounding box center [448, 603] width 56 height 23
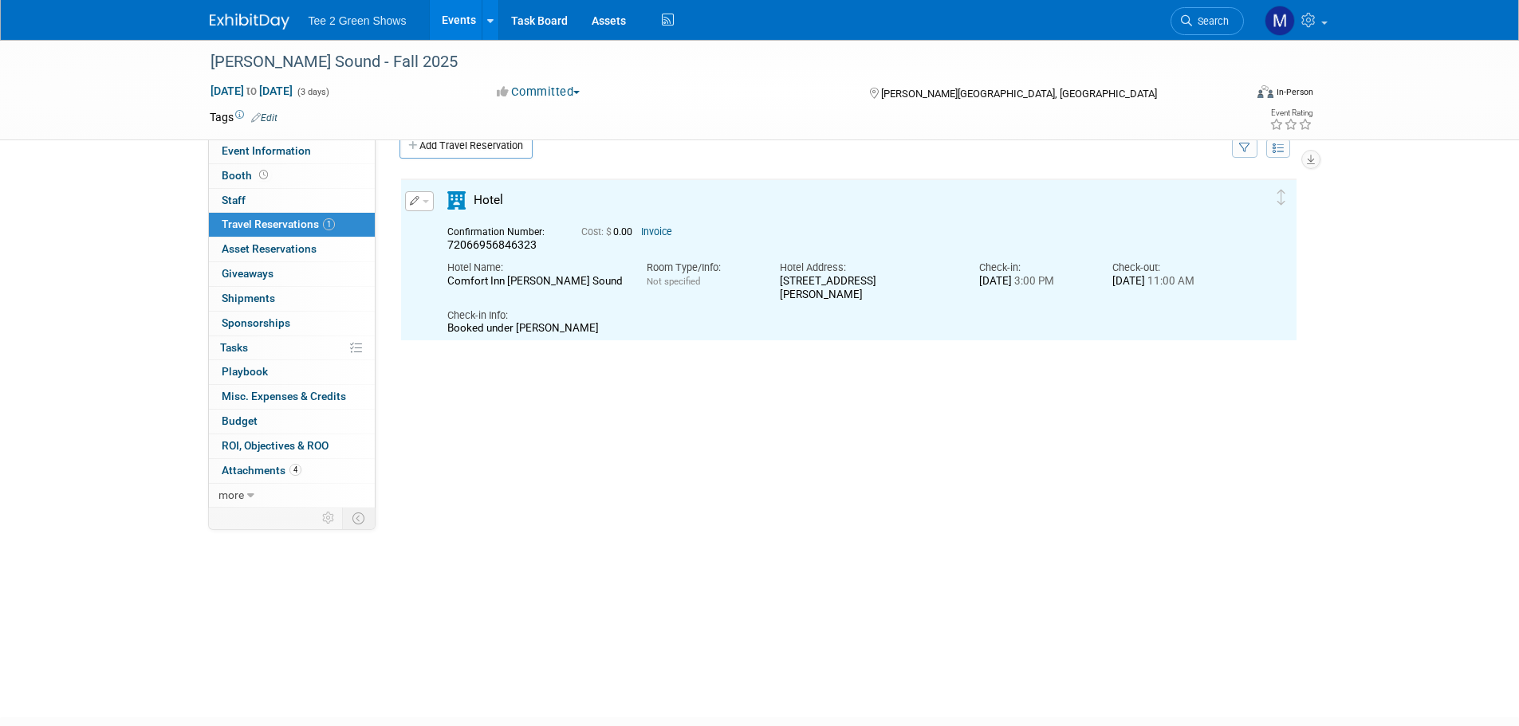
scroll to position [0, 0]
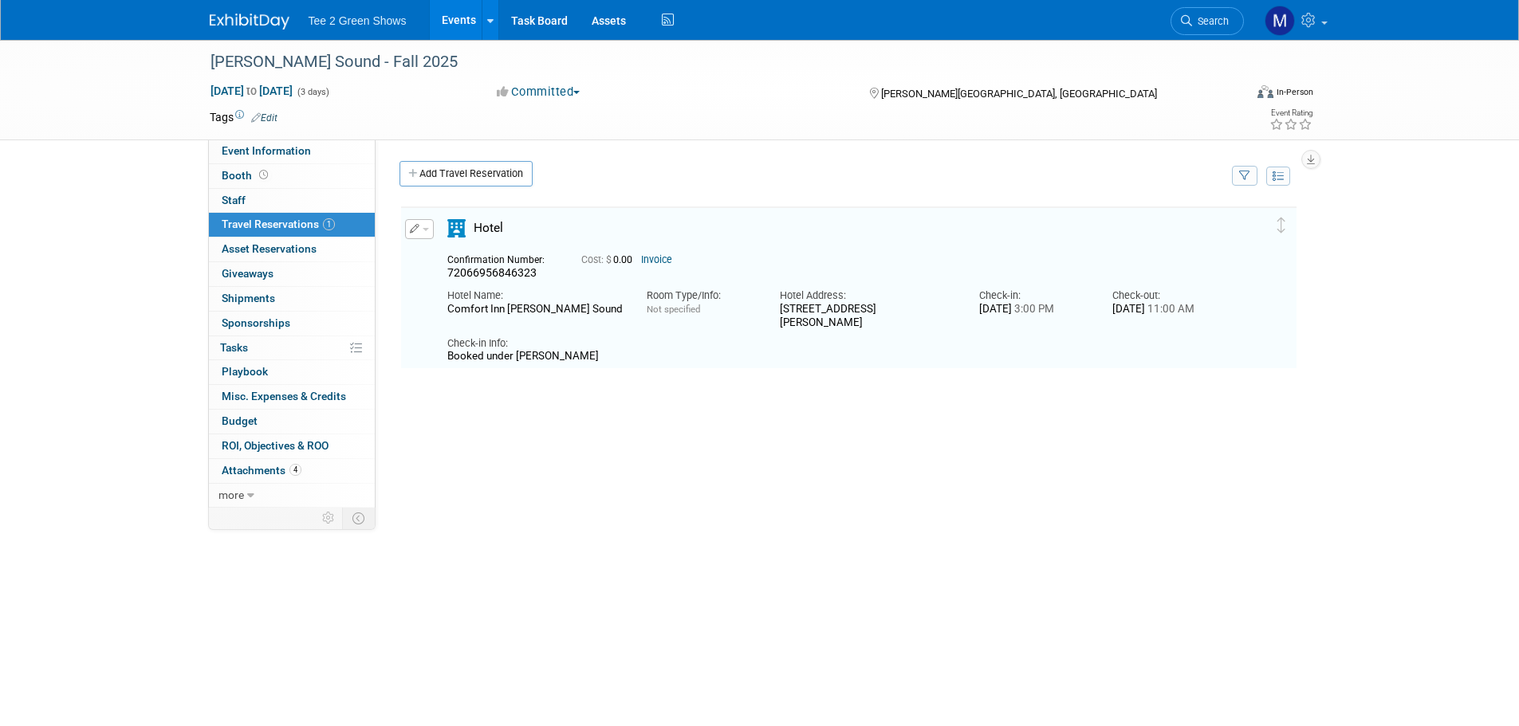
click at [241, 19] on img at bounding box center [250, 22] width 80 height 16
